Goal: Information Seeking & Learning: Learn about a topic

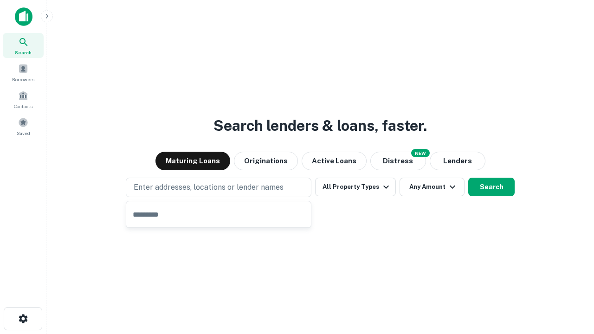
type input "**********"
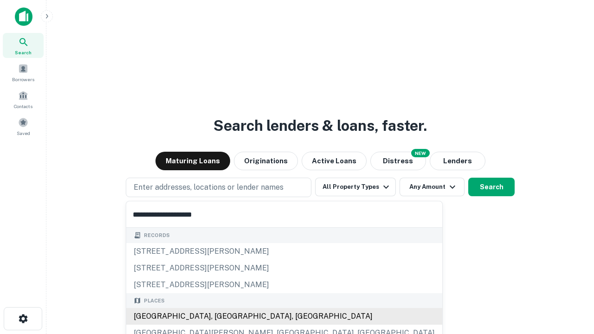
click at [222, 316] on div "[GEOGRAPHIC_DATA], [GEOGRAPHIC_DATA], [GEOGRAPHIC_DATA]" at bounding box center [284, 316] width 316 height 17
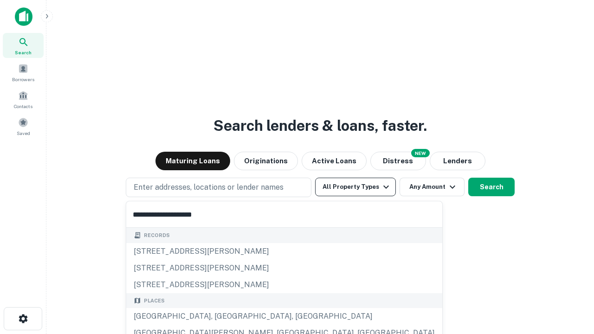
click at [355, 187] on button "All Property Types" at bounding box center [355, 187] width 81 height 19
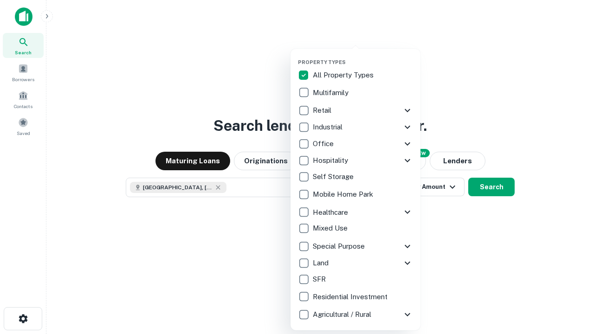
click at [363, 56] on button "button" at bounding box center [363, 56] width 130 height 0
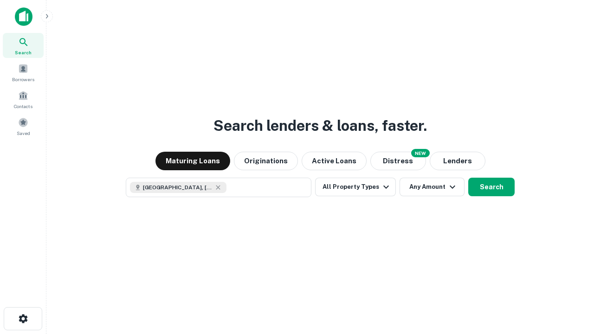
scroll to position [15, 0]
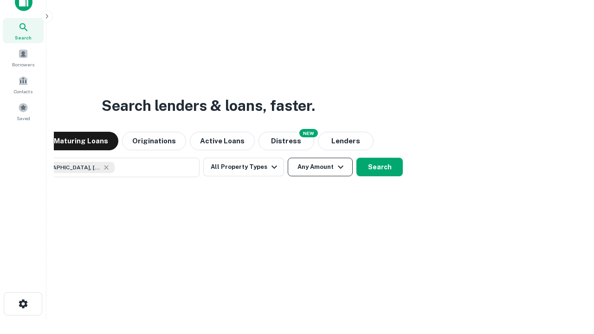
click at [288, 158] on button "Any Amount" at bounding box center [320, 167] width 65 height 19
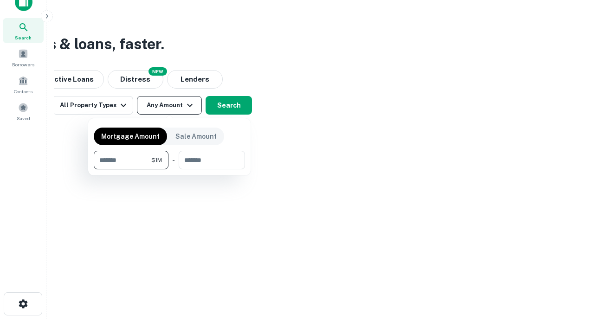
type input "*******"
click at [169, 169] on button "button" at bounding box center [169, 169] width 151 height 0
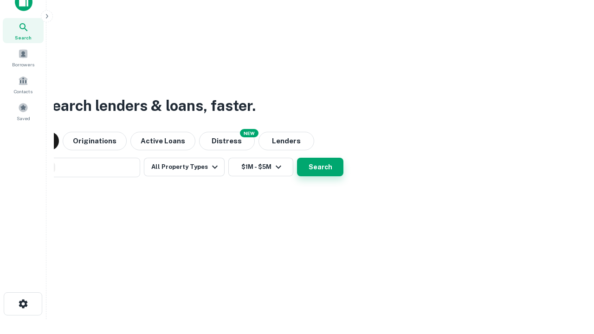
click at [297, 158] on button "Search" at bounding box center [320, 167] width 46 height 19
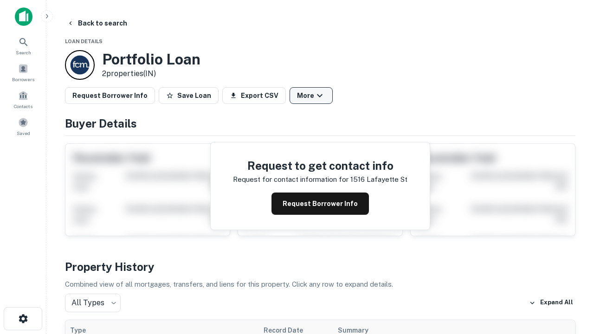
click at [311, 96] on button "More" at bounding box center [311, 95] width 43 height 17
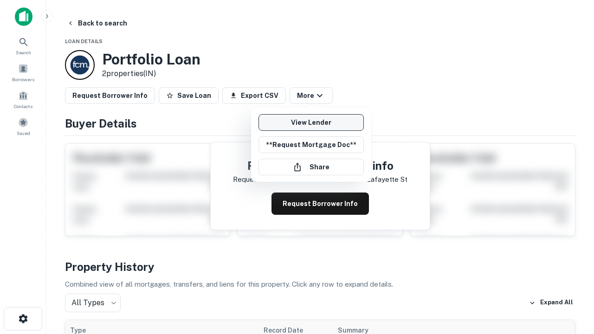
click at [311, 123] on link "View Lender" at bounding box center [310, 122] width 105 height 17
